Goal: Check status: Check status

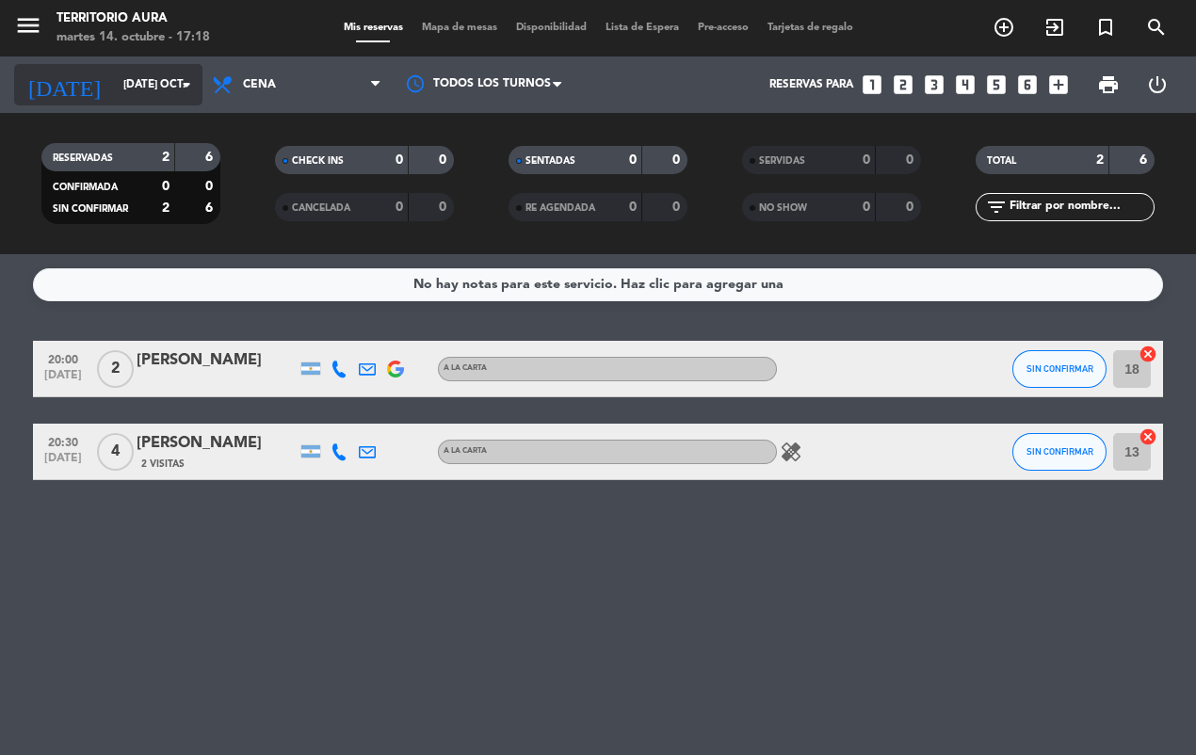
click at [143, 82] on input "[DATE] oct." at bounding box center [188, 85] width 149 height 32
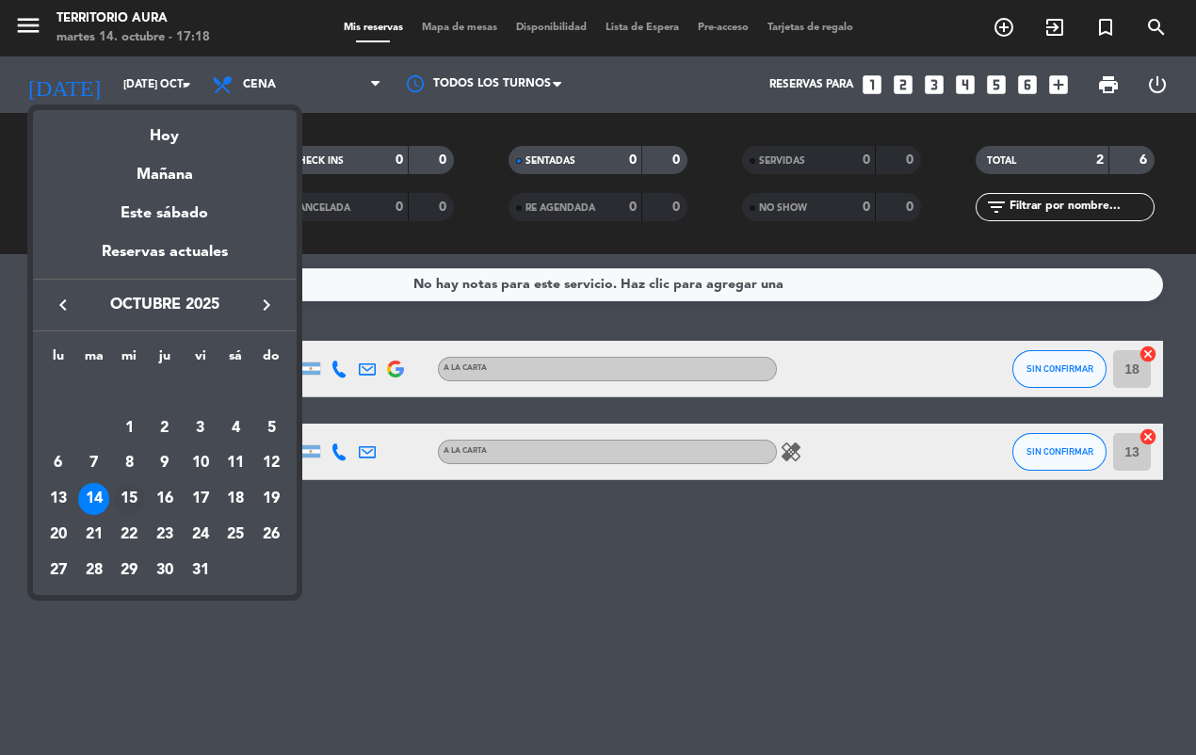
click at [129, 497] on div "15" at bounding box center [129, 499] width 32 height 32
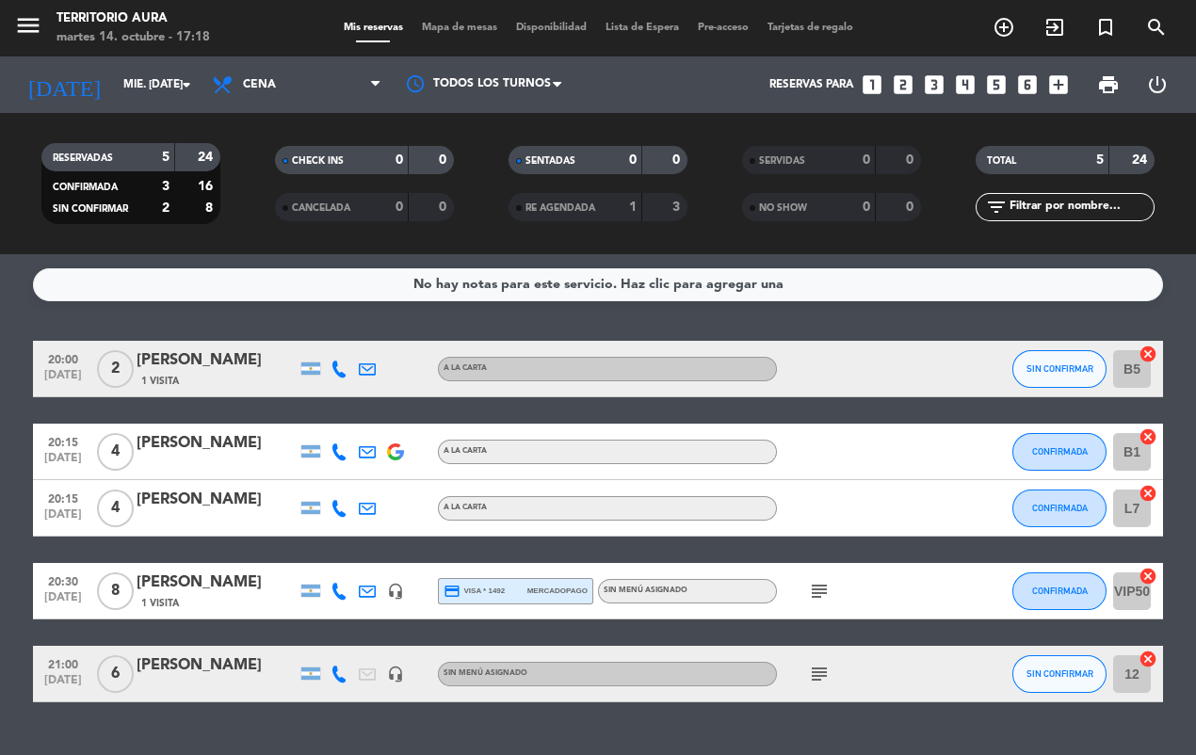
click at [813, 678] on icon "subject" at bounding box center [819, 674] width 23 height 23
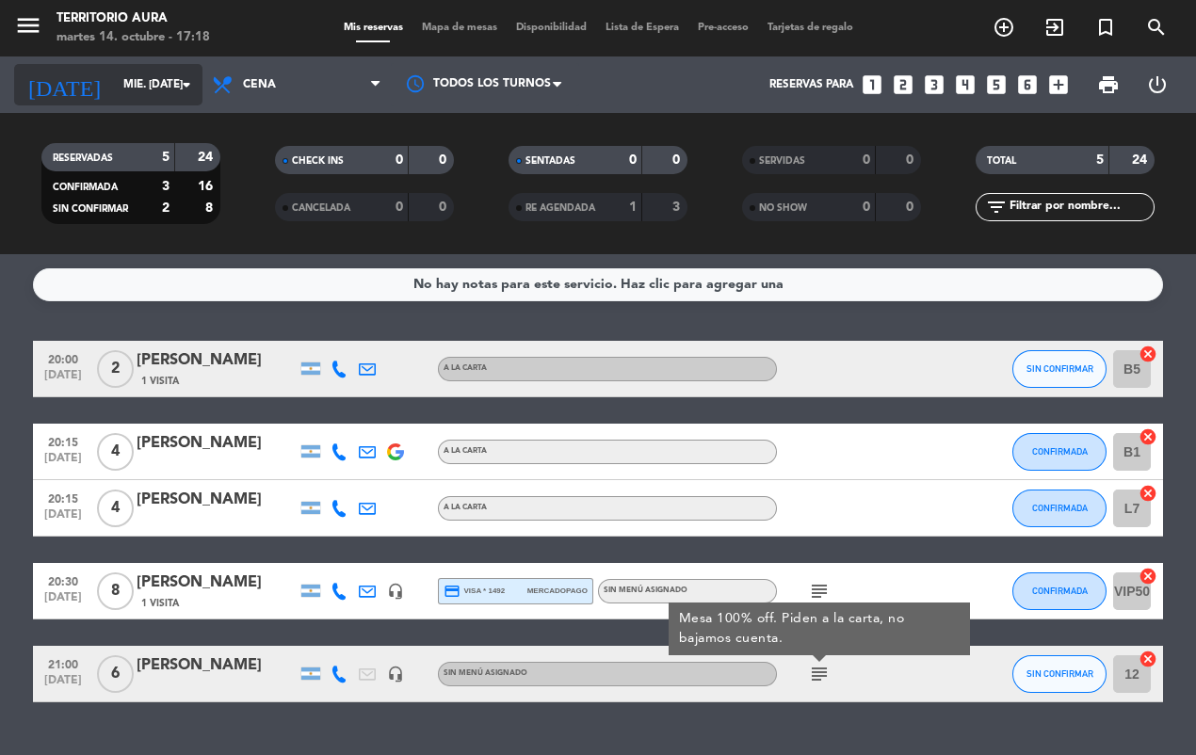
click at [162, 77] on input "mié. [DATE]" at bounding box center [188, 85] width 149 height 32
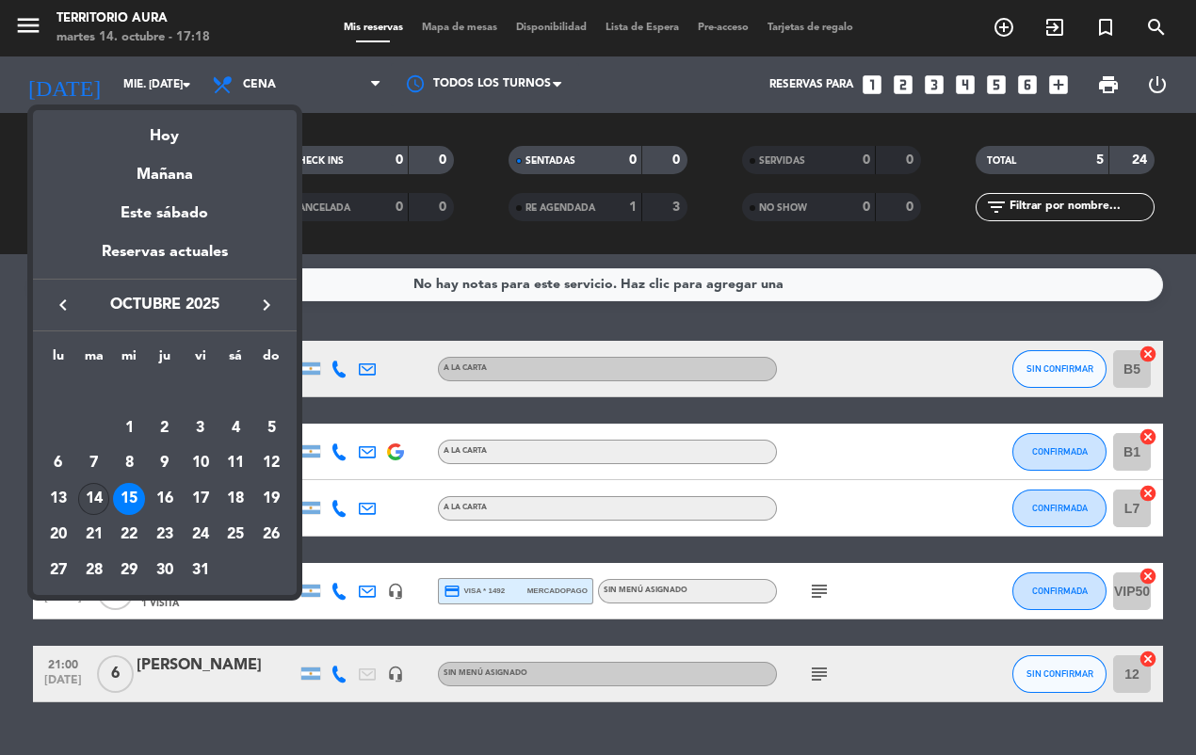
click at [86, 495] on div "14" at bounding box center [94, 499] width 32 height 32
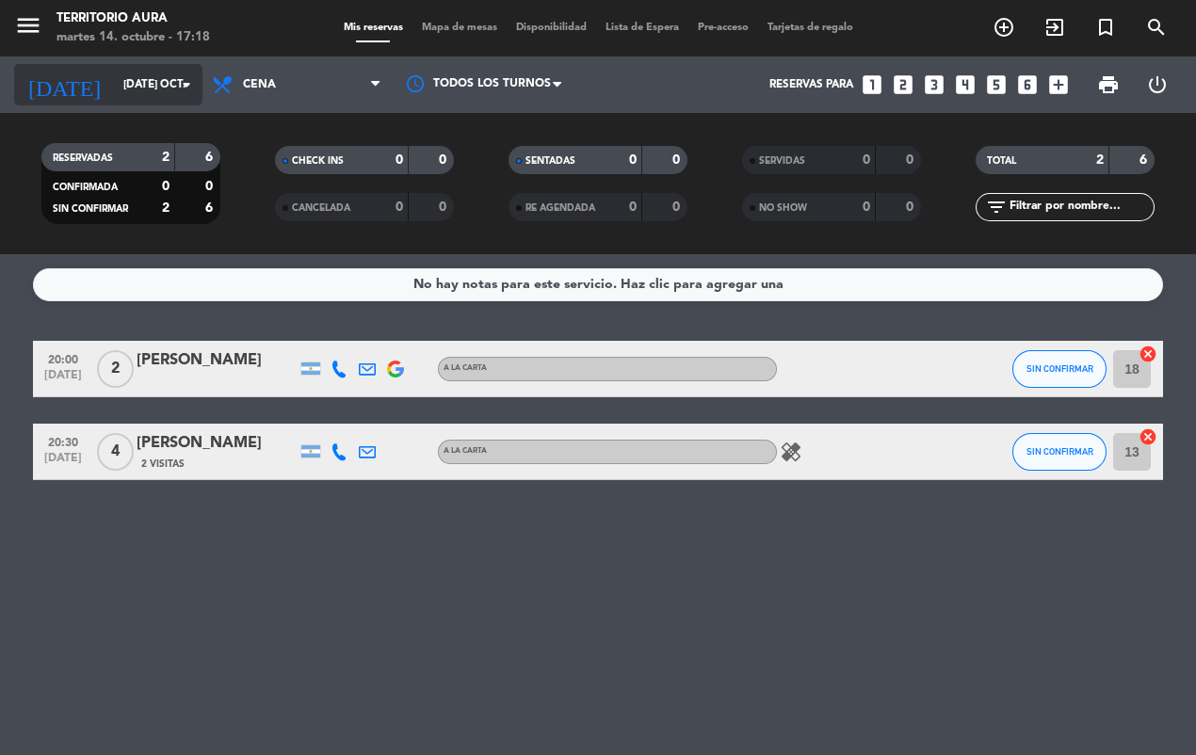
click at [139, 82] on input "[DATE] oct." at bounding box center [188, 85] width 149 height 32
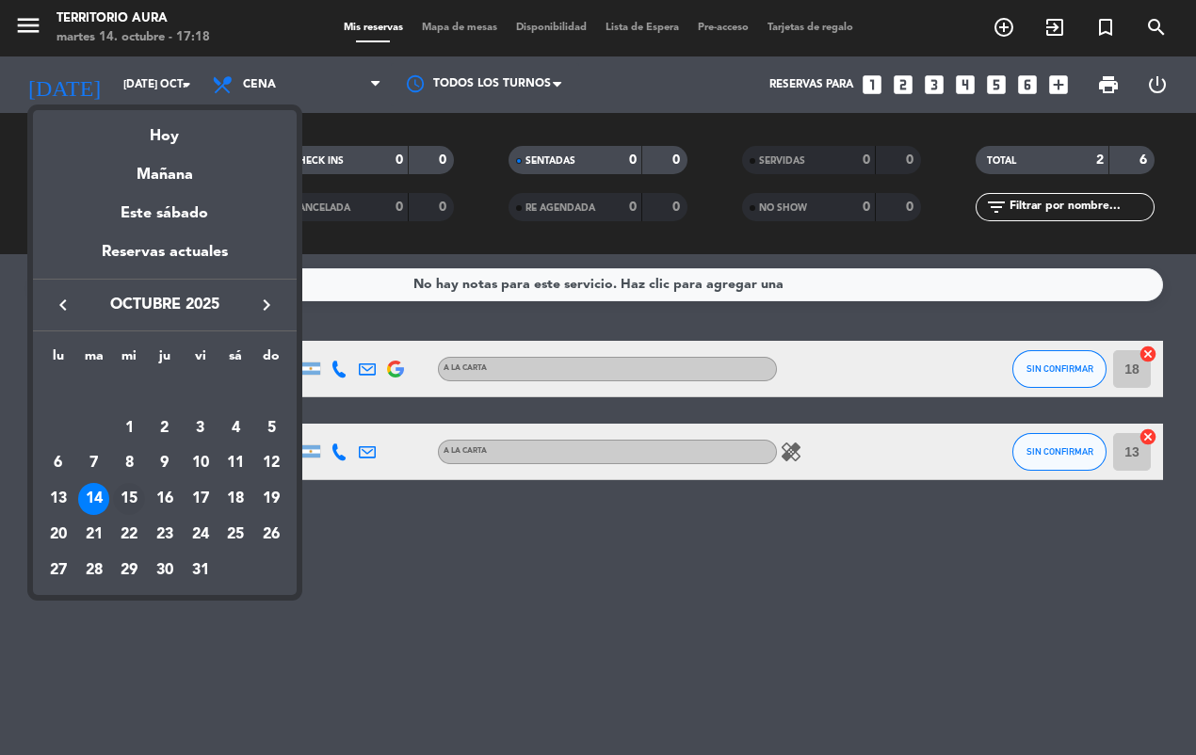
click at [138, 499] on div "15" at bounding box center [129, 499] width 32 height 32
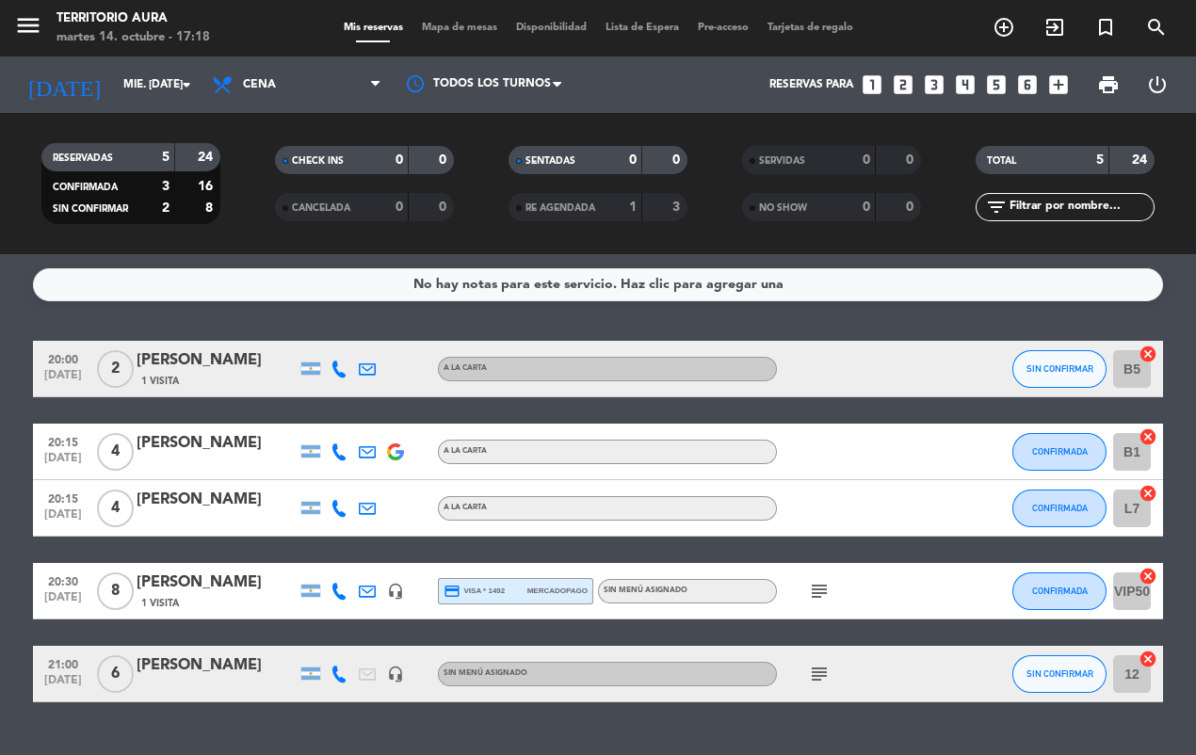
scroll to position [41, 0]
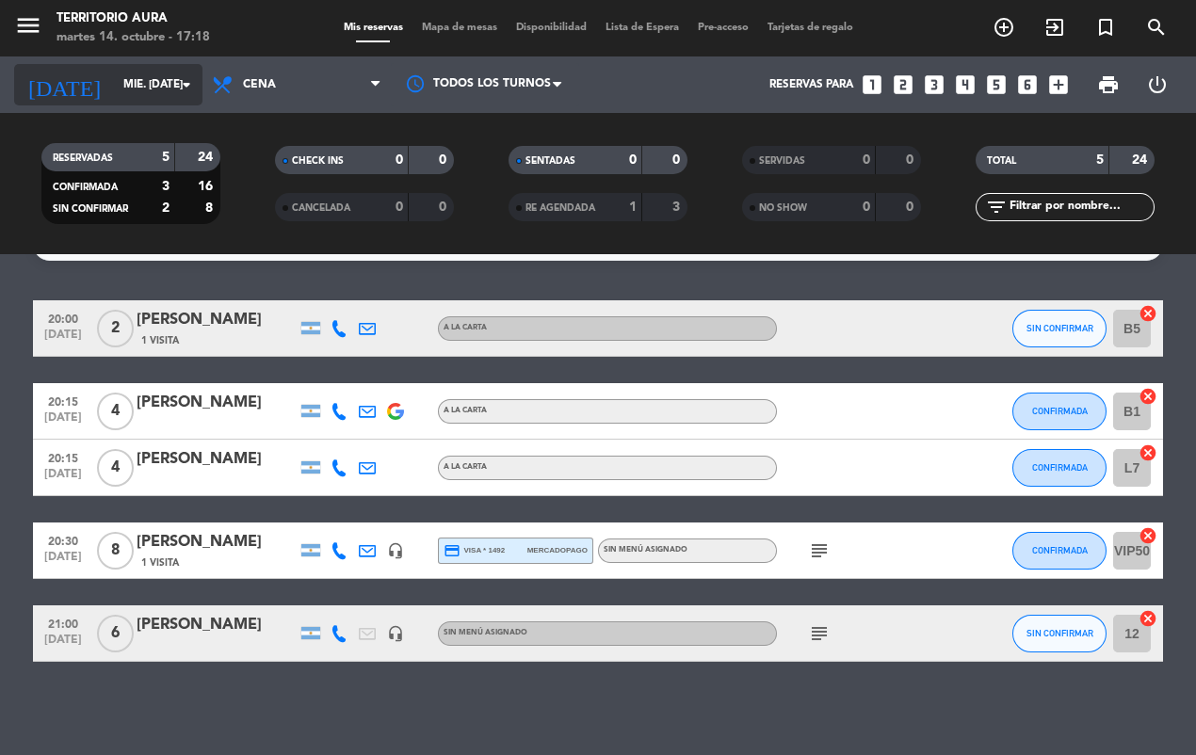
click at [123, 85] on input "mié. [DATE]" at bounding box center [188, 85] width 149 height 32
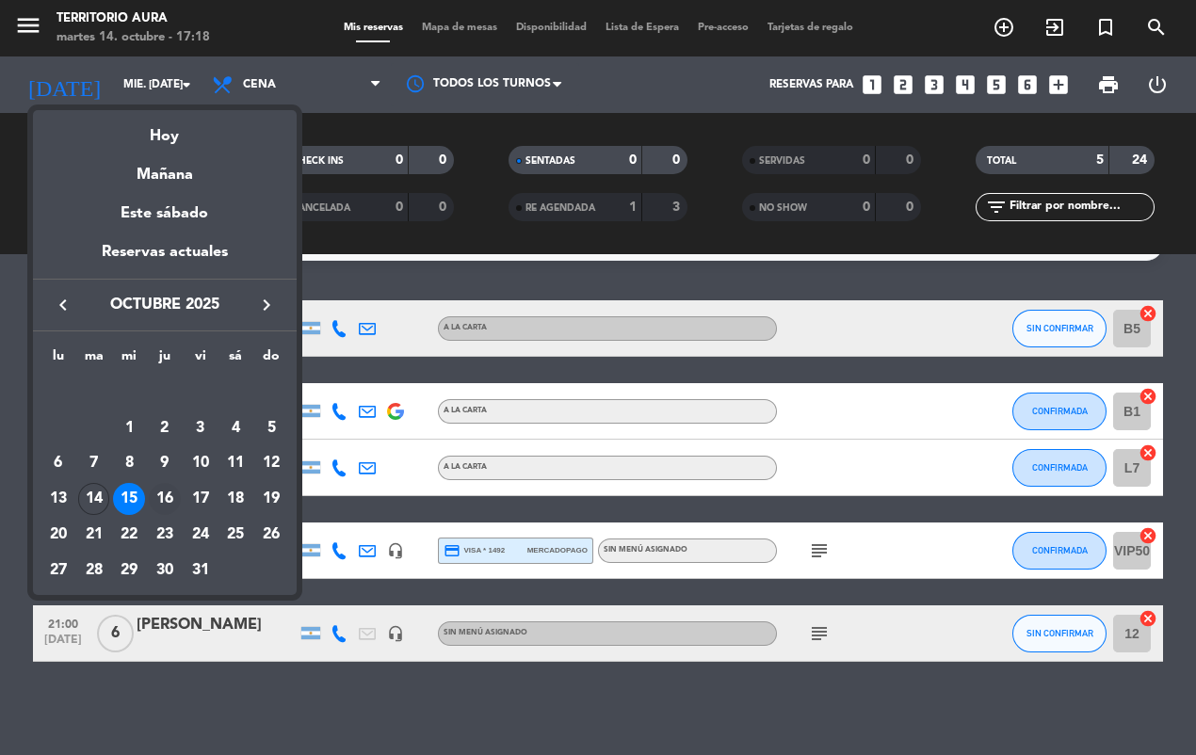
click at [160, 500] on div "16" at bounding box center [165, 499] width 32 height 32
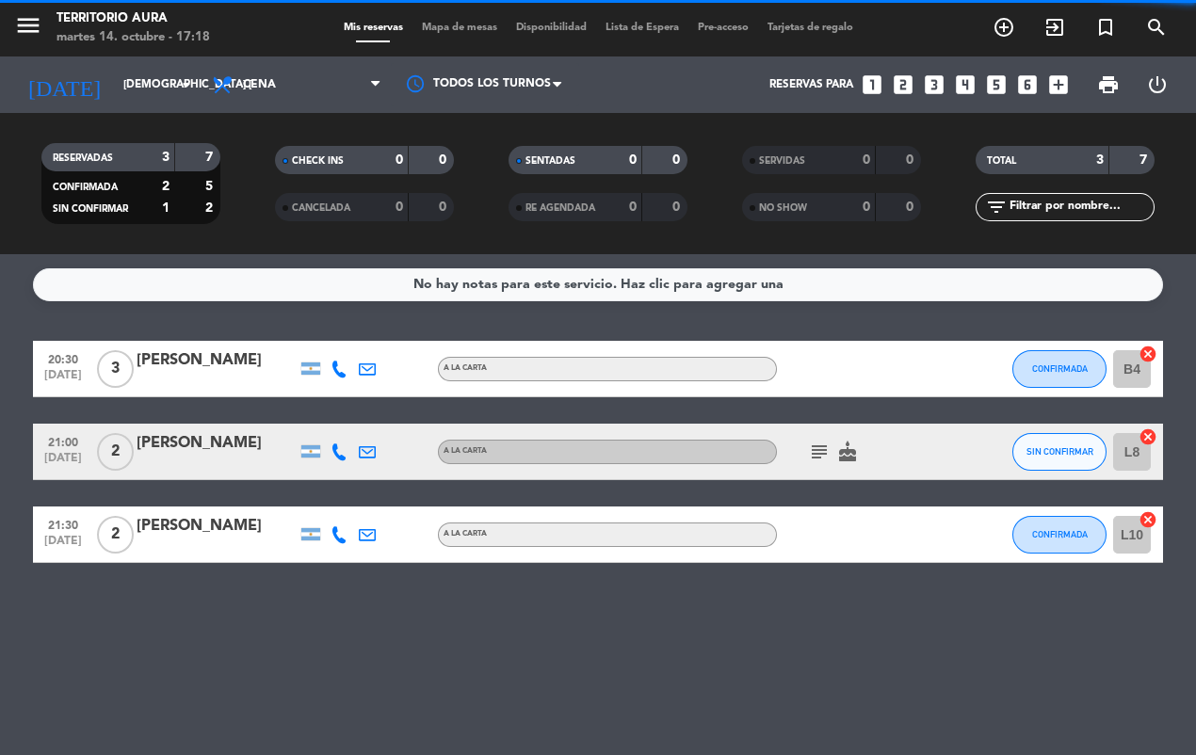
scroll to position [0, 0]
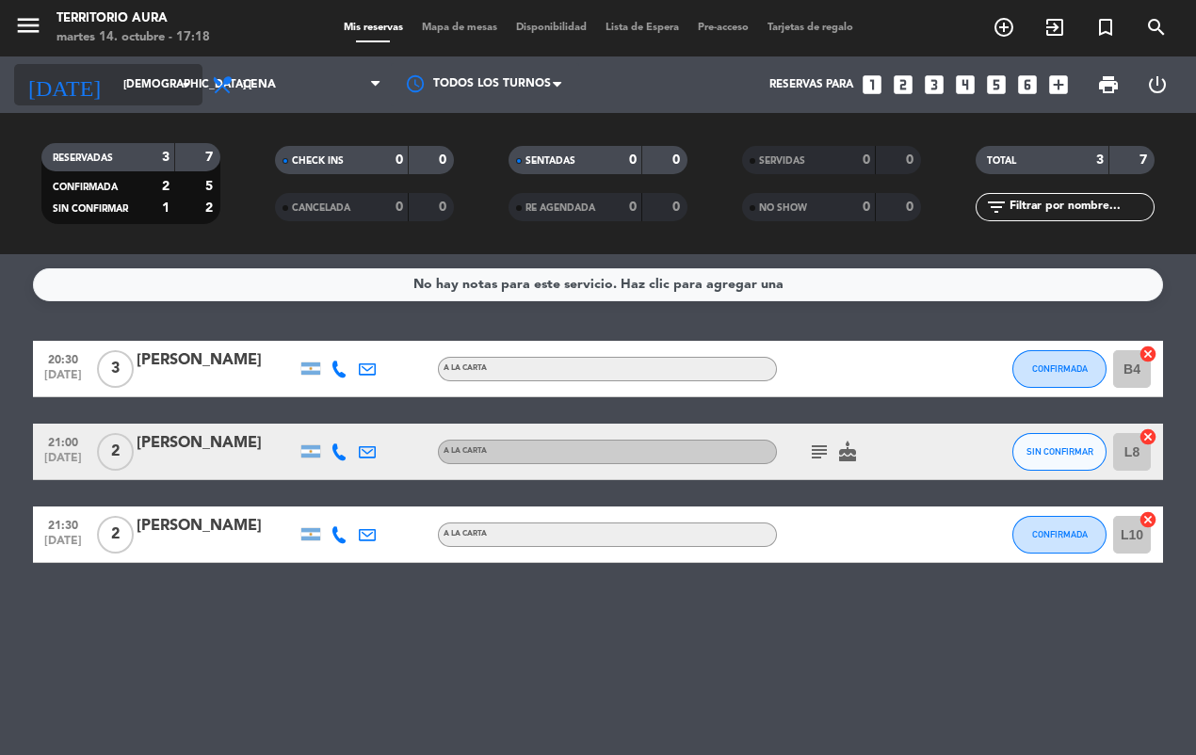
click at [132, 85] on input "[DEMOGRAPHIC_DATA] [DATE]" at bounding box center [188, 85] width 149 height 32
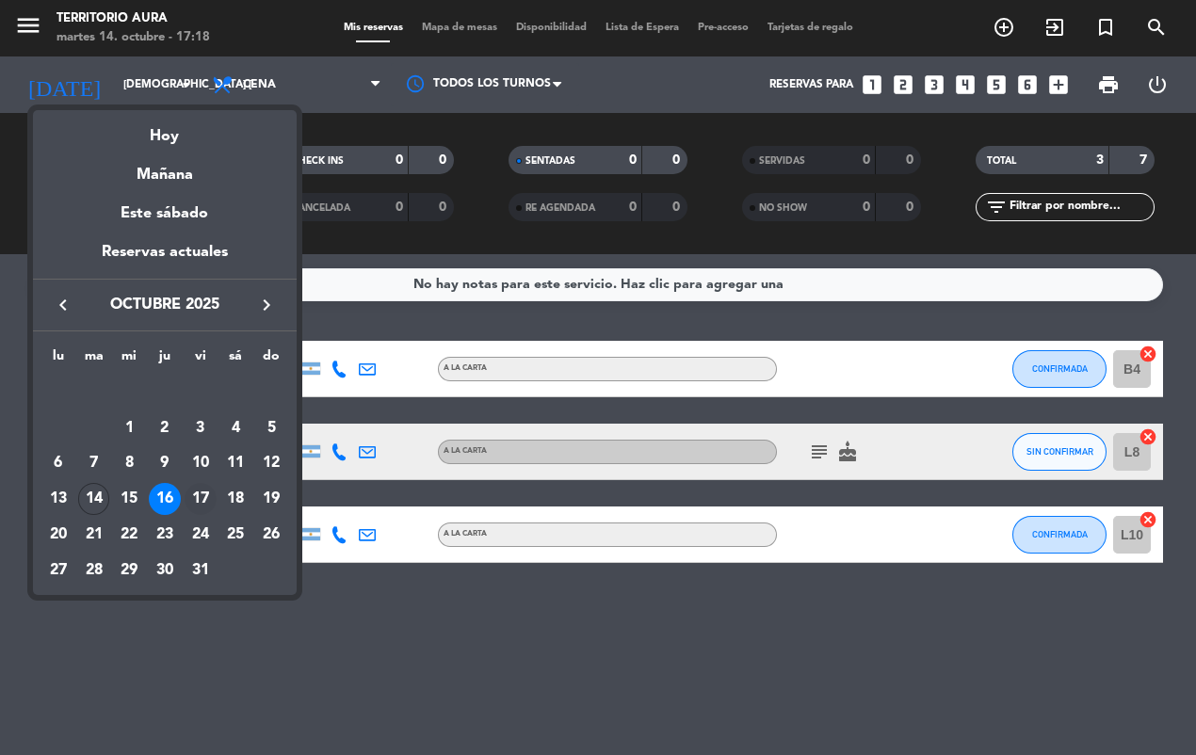
click at [203, 495] on div "17" at bounding box center [201, 499] width 32 height 32
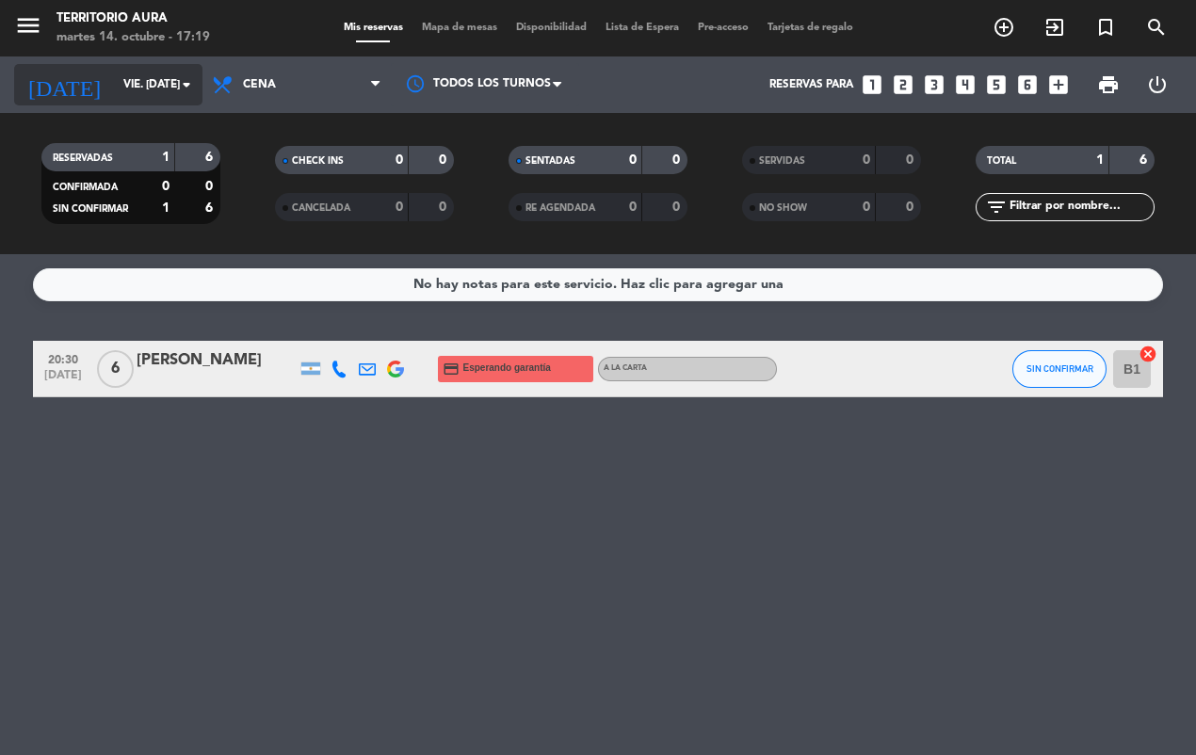
click at [142, 81] on input "vie. [DATE]" at bounding box center [188, 85] width 149 height 32
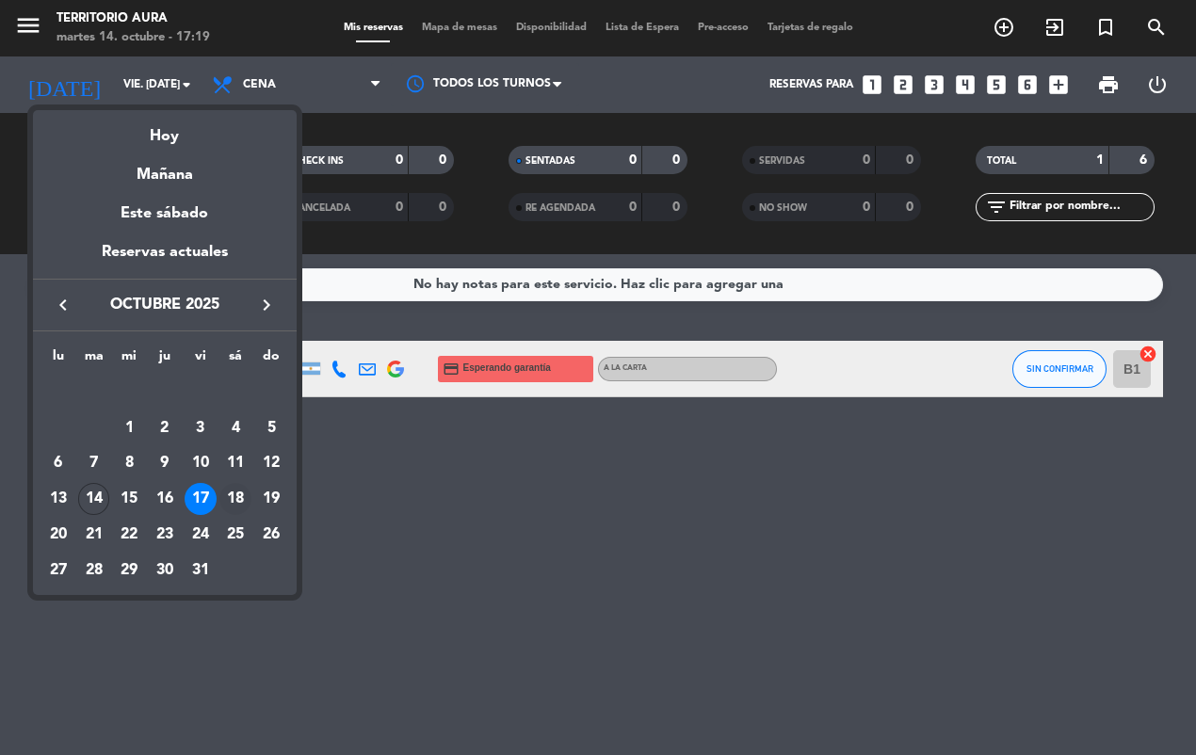
click at [232, 499] on div "18" at bounding box center [235, 499] width 32 height 32
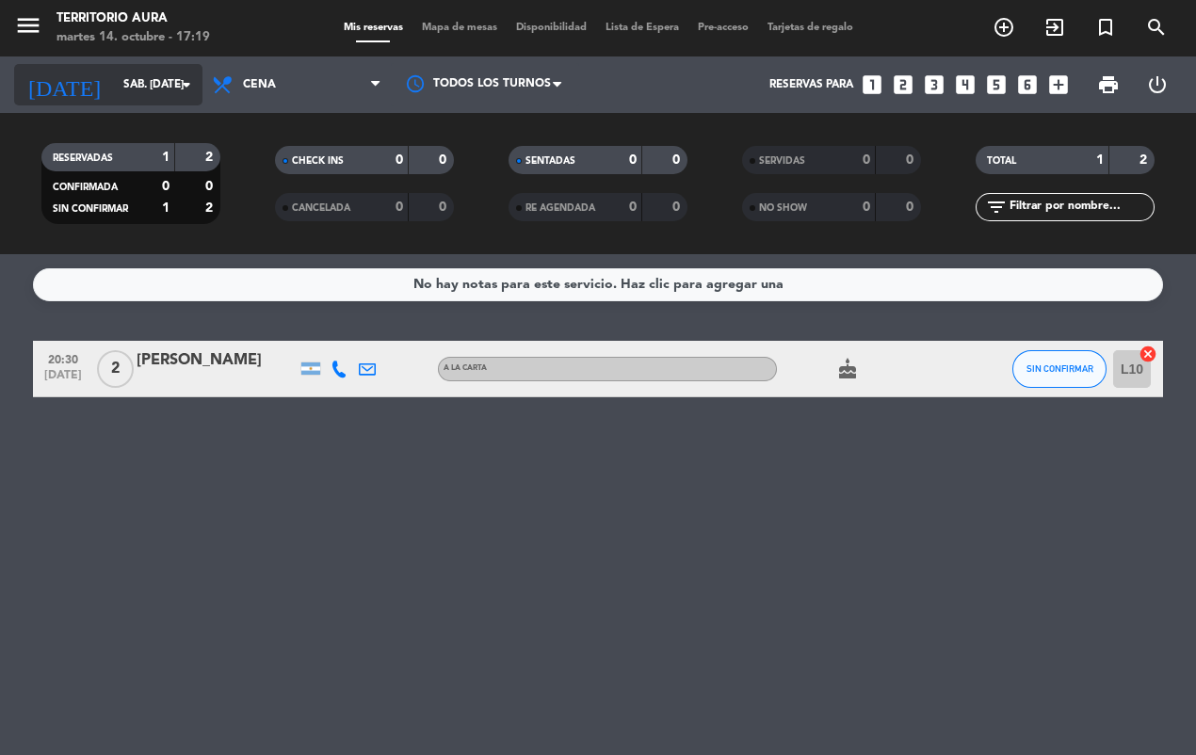
click at [179, 85] on icon "arrow_drop_down" at bounding box center [186, 84] width 23 height 23
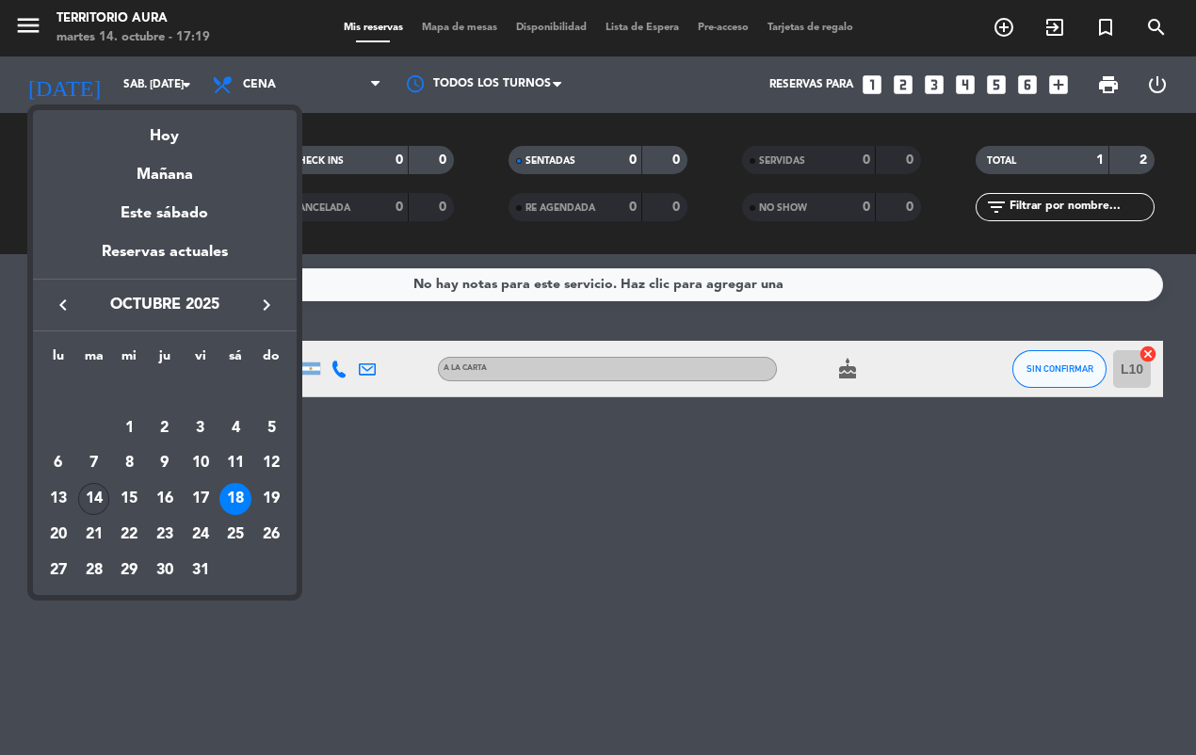
click at [91, 499] on div "14" at bounding box center [94, 499] width 32 height 32
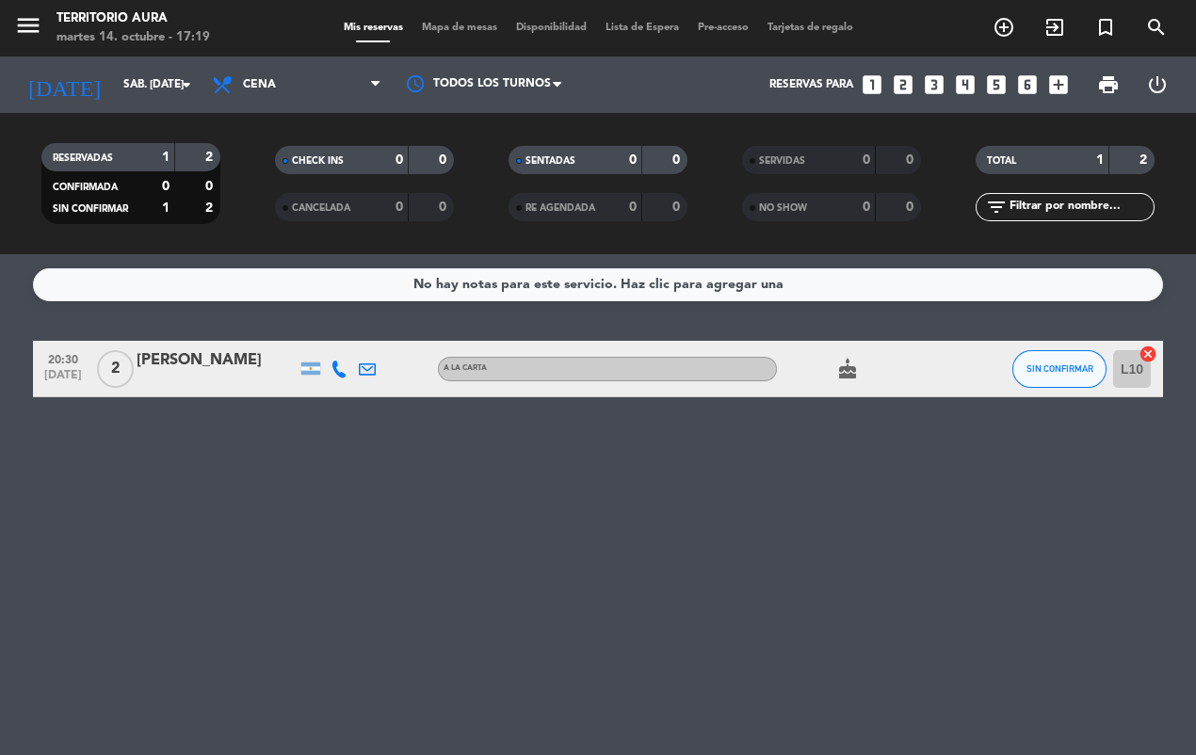
type input "[DATE] oct."
